Goal: Transaction & Acquisition: Subscribe to service/newsletter

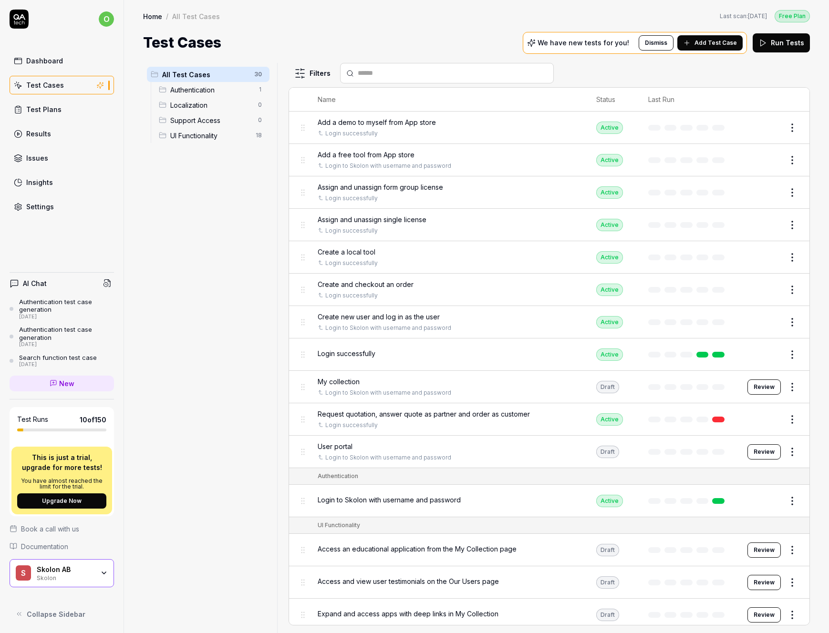
click at [805, 17] on div "Free Plan" at bounding box center [792, 16] width 35 height 12
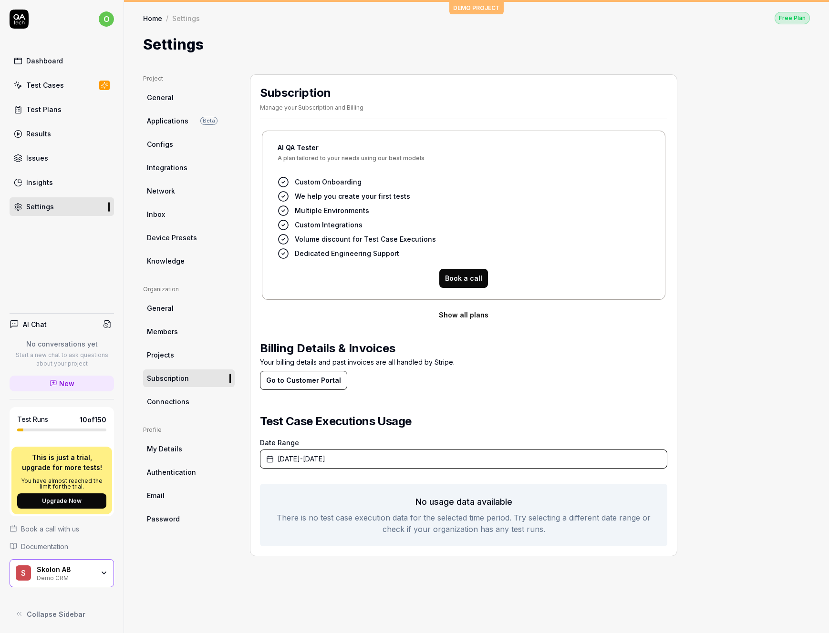
click at [314, 381] on button "Go to Customer Portal" at bounding box center [303, 380] width 87 height 19
click at [455, 316] on button "Show all plans" at bounding box center [463, 315] width 407 height 19
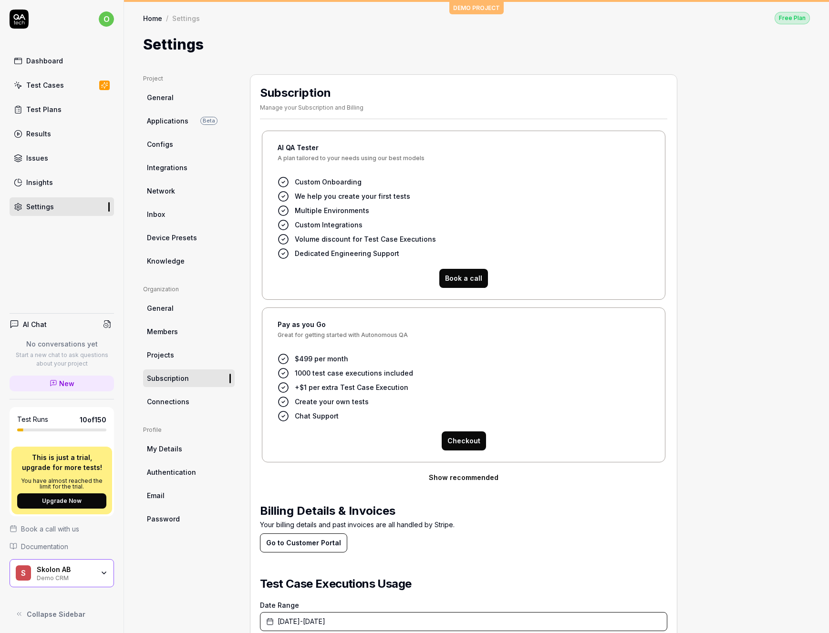
click at [450, 438] on button "Checkout" at bounding box center [464, 441] width 44 height 19
